Goal: Find specific page/section: Find specific page/section

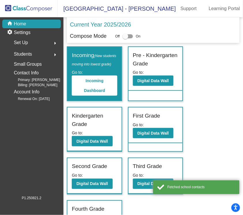
scroll to position [24, 0]
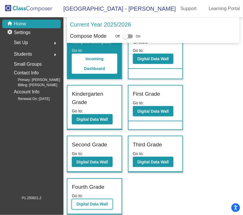
click at [93, 207] on b "Digital Data Wall" at bounding box center [92, 204] width 31 height 5
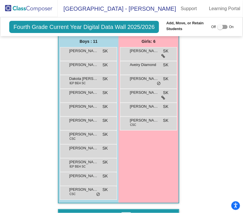
click at [195, 144] on div "Hallway - Hallway Class picture_as_pdf Add Student First Name Last Name Student…" at bounding box center [121, 87] width 233 height 1203
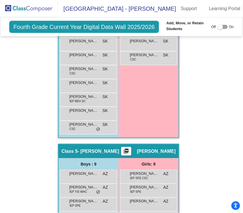
scroll to position [783, 0]
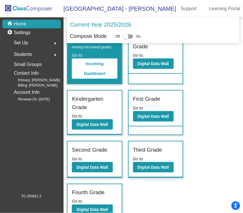
scroll to position [27, 0]
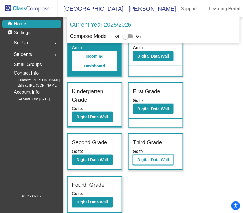
click at [149, 161] on b "Digital Data Wall" at bounding box center [153, 159] width 31 height 5
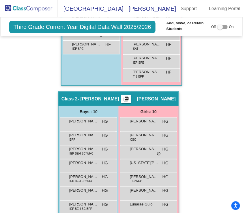
scroll to position [347, 0]
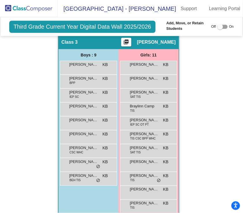
scroll to position [539, 0]
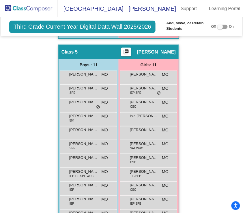
scroll to position [911, 0]
